Goal: Transaction & Acquisition: Purchase product/service

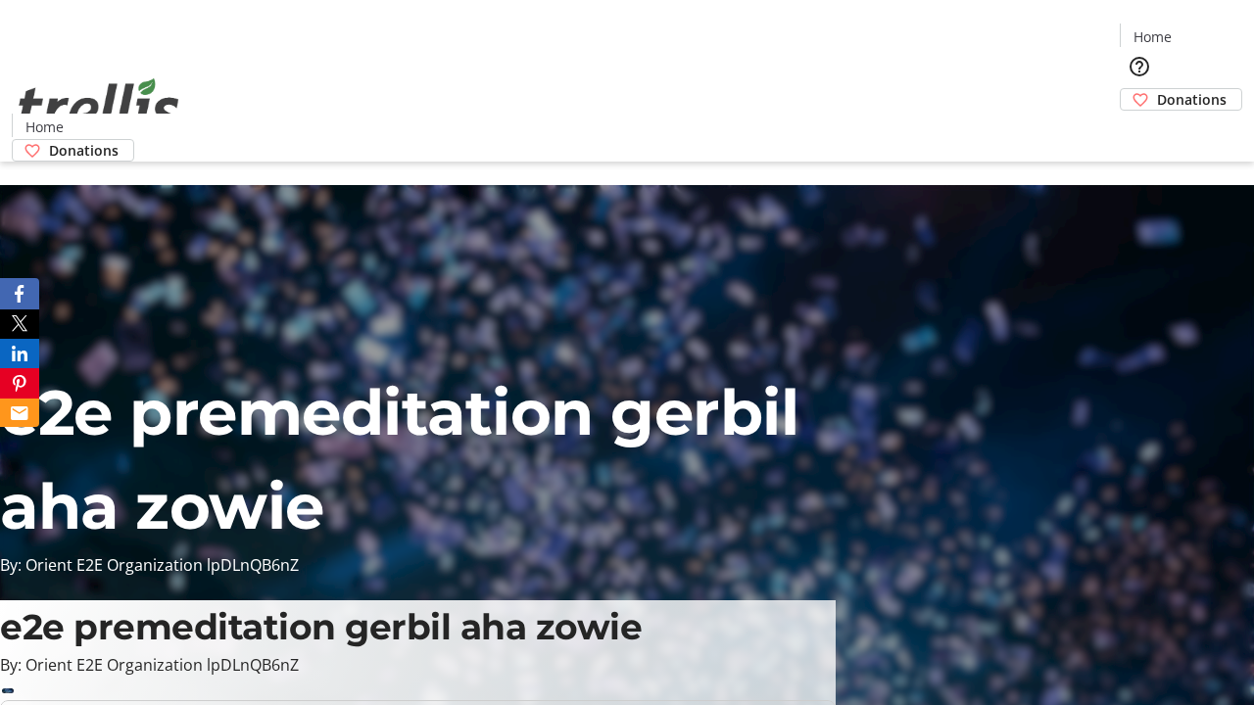
click at [1157, 89] on span "Donations" at bounding box center [1192, 99] width 70 height 21
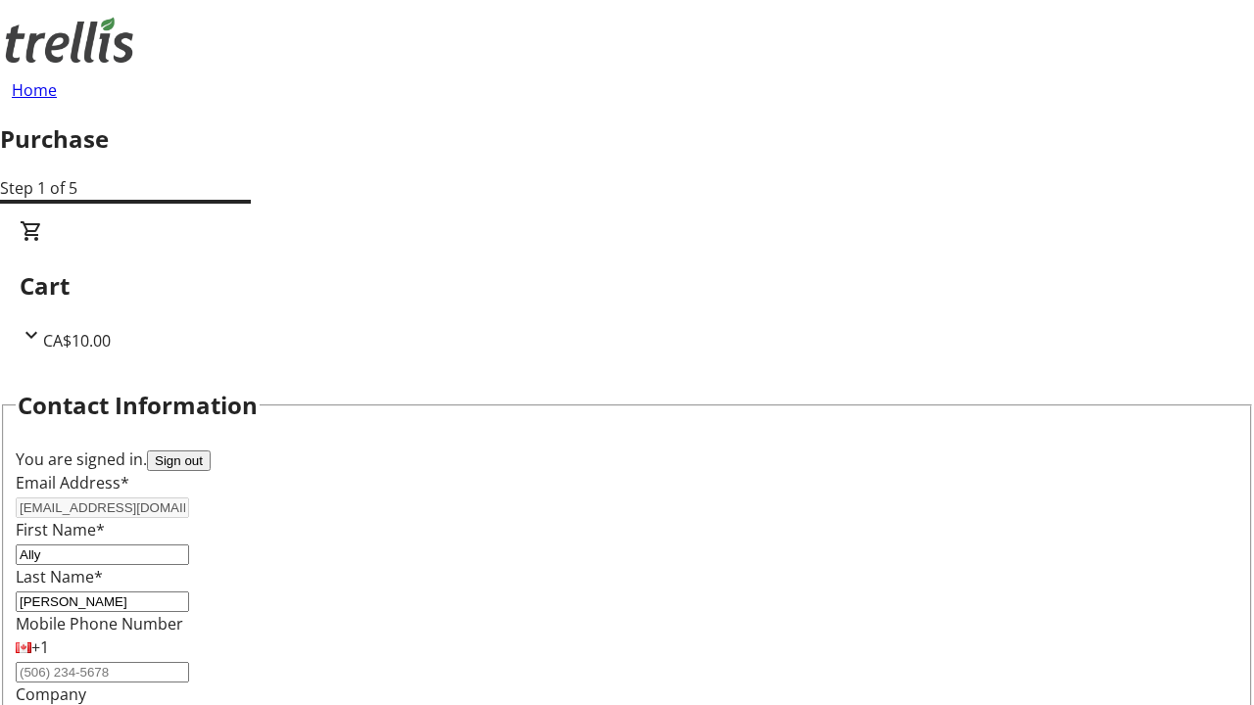
select select "BC"
select select "CA"
